Goal: Task Accomplishment & Management: Manage account settings

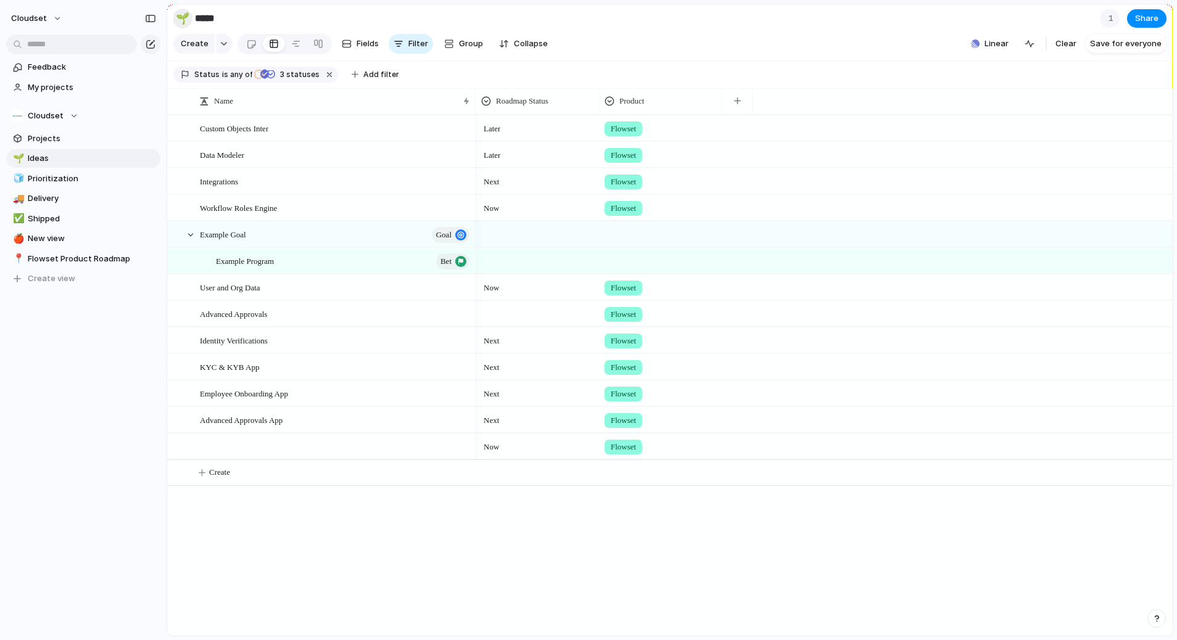
click at [181, 17] on div "🌱" at bounding box center [183, 18] width 14 height 17
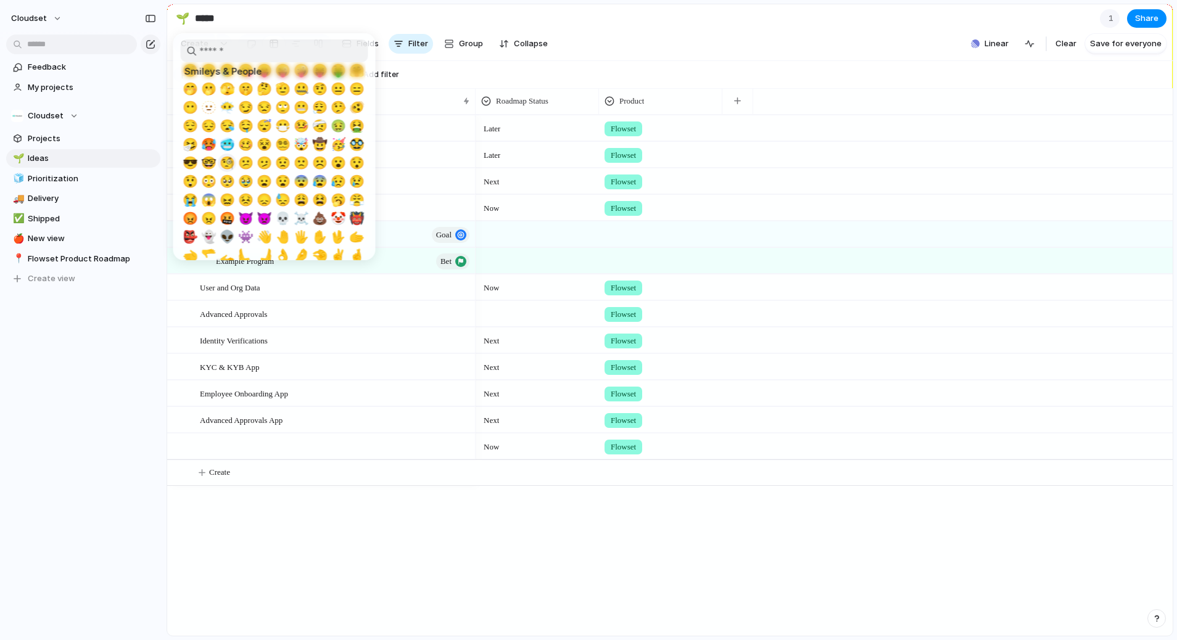
scroll to position [27, 0]
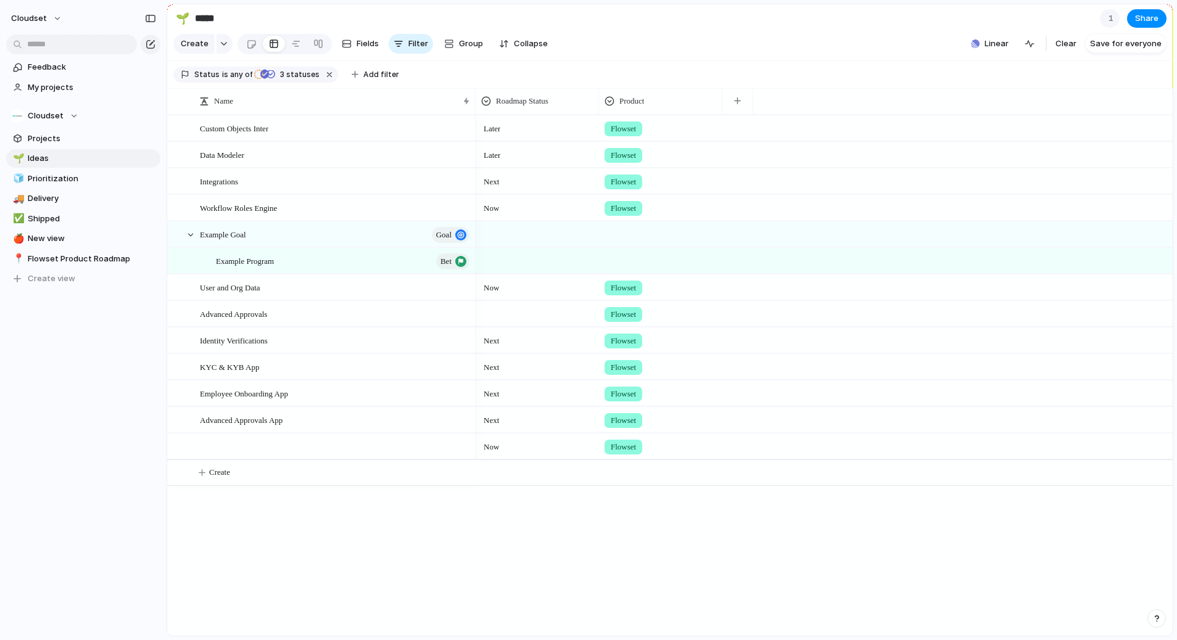
click at [54, 19] on div at bounding box center [588, 320] width 1177 height 640
click at [58, 14] on button "Cloudset" at bounding box center [37, 19] width 63 height 20
click at [43, 46] on span "Settings" at bounding box center [45, 46] width 34 height 12
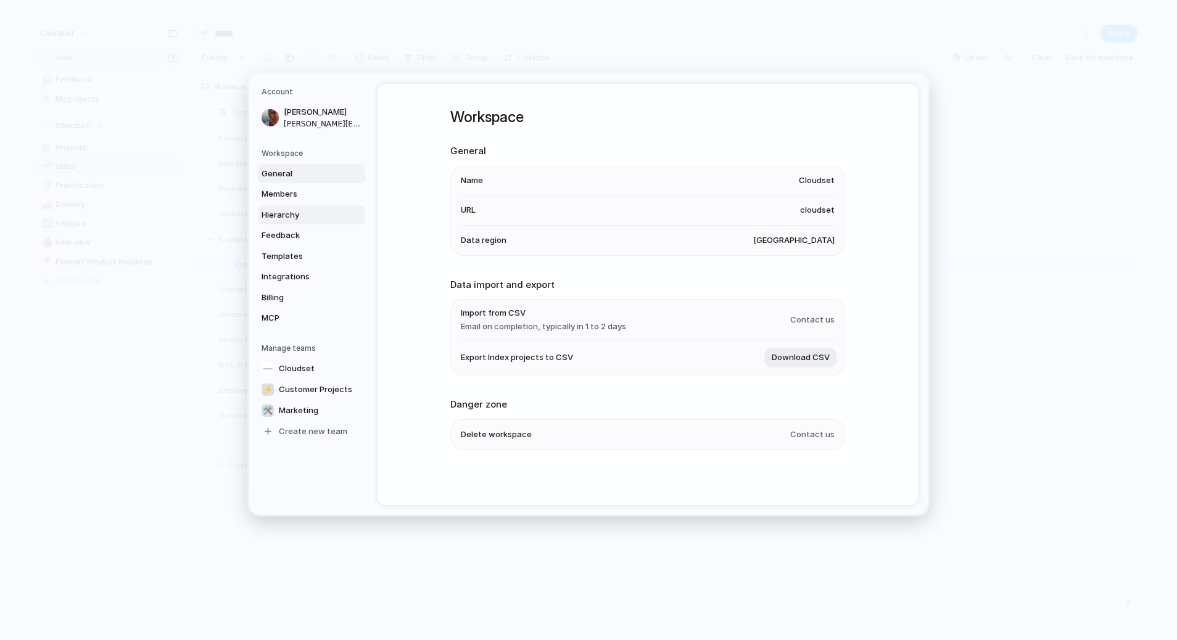
click at [286, 216] on span "Hierarchy" at bounding box center [300, 214] width 79 height 12
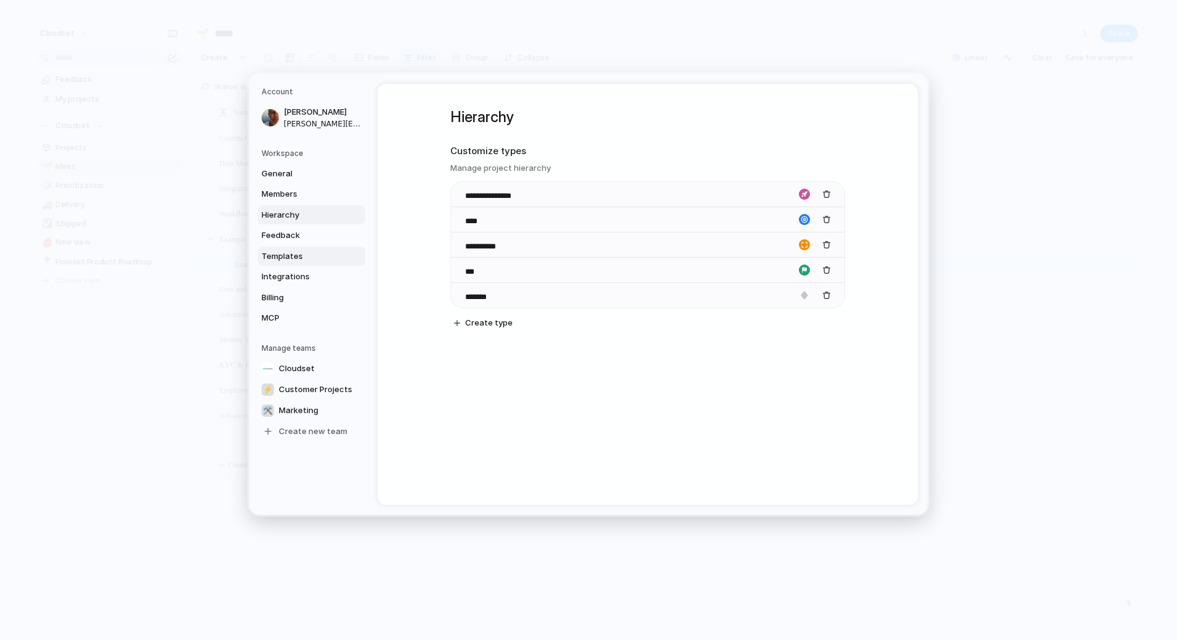
click at [282, 257] on span "Templates" at bounding box center [300, 256] width 79 height 12
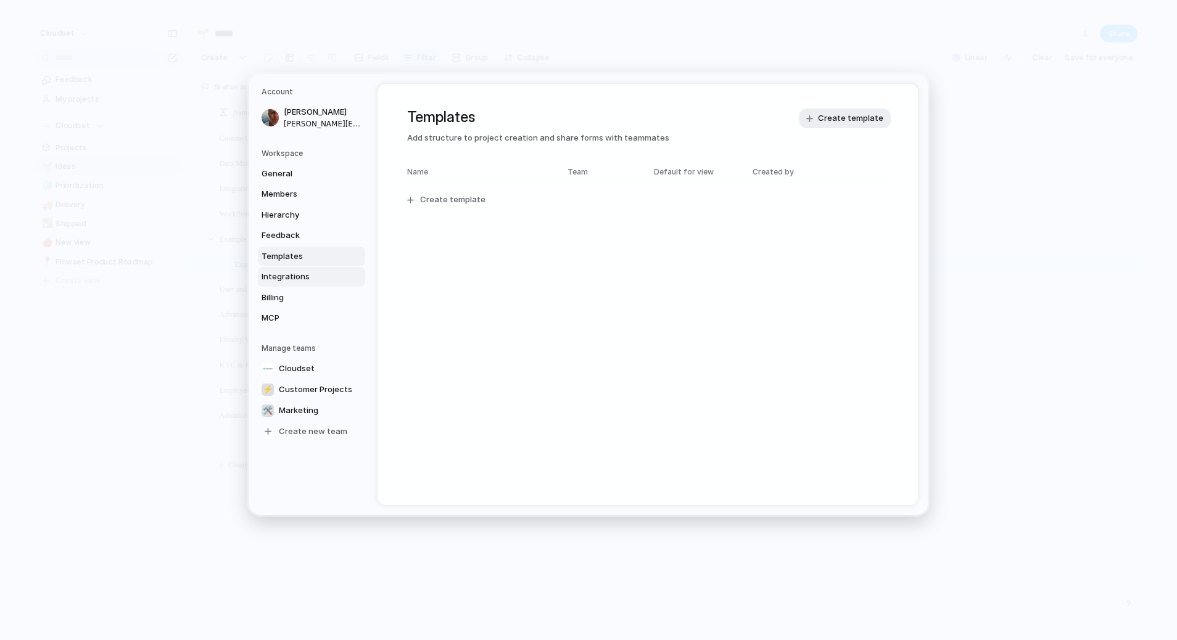
click at [285, 278] on span "Integrations" at bounding box center [300, 277] width 79 height 12
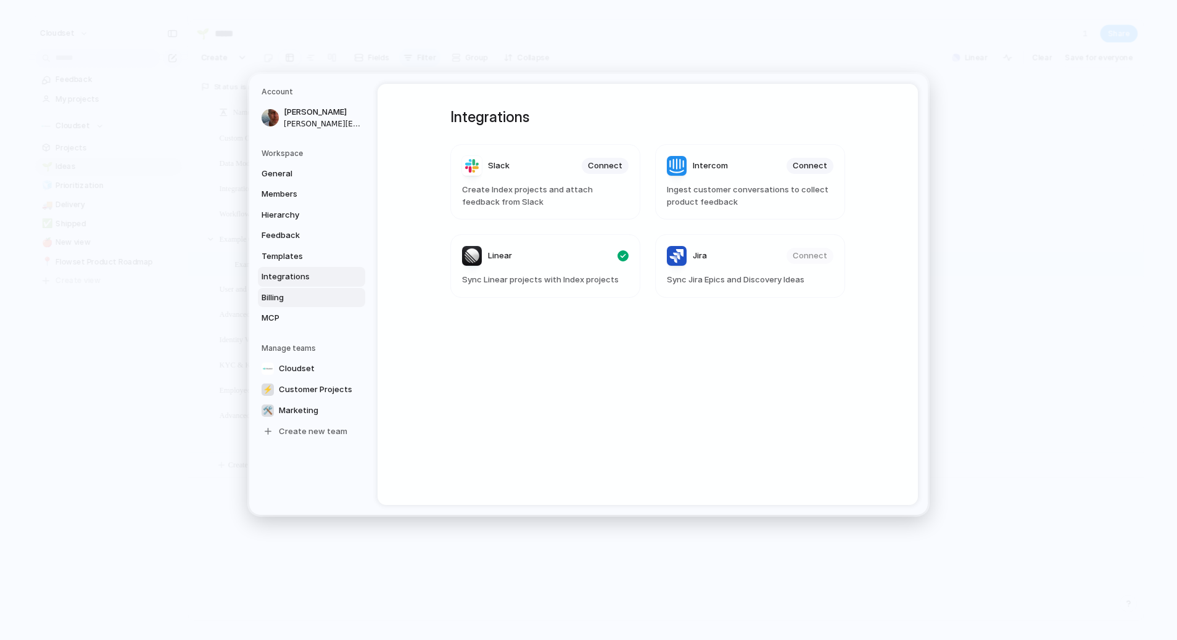
click at [278, 297] on span "Billing" at bounding box center [300, 297] width 79 height 12
